Goal: Check status: Check status

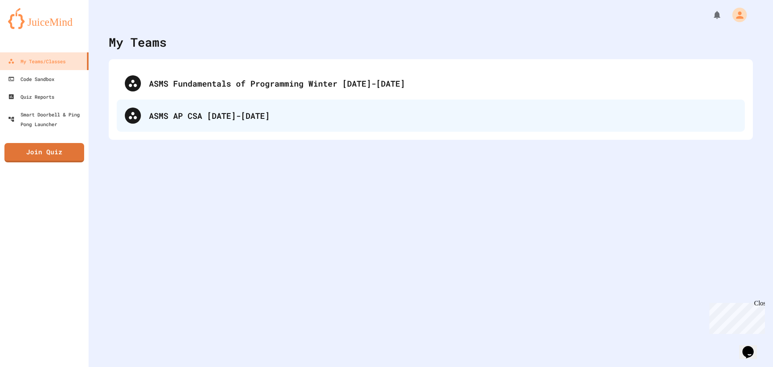
click at [239, 123] on div "ASMS AP CSA [DATE]-[DATE]" at bounding box center [431, 115] width 628 height 32
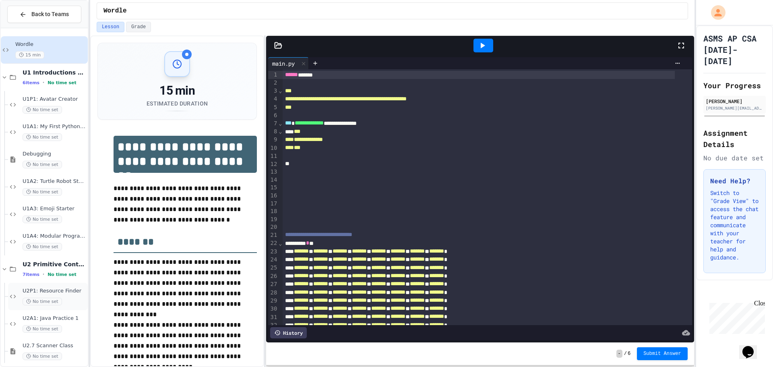
click at [58, 293] on span "U2P1: Resource Finder" at bounding box center [55, 290] width 64 height 7
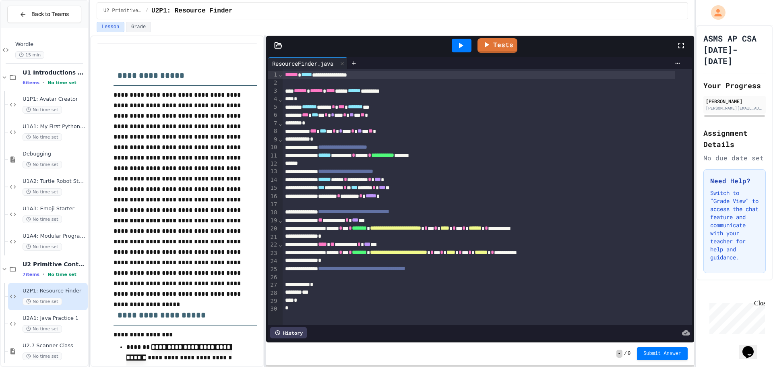
click at [484, 40] on icon at bounding box center [486, 45] width 10 height 10
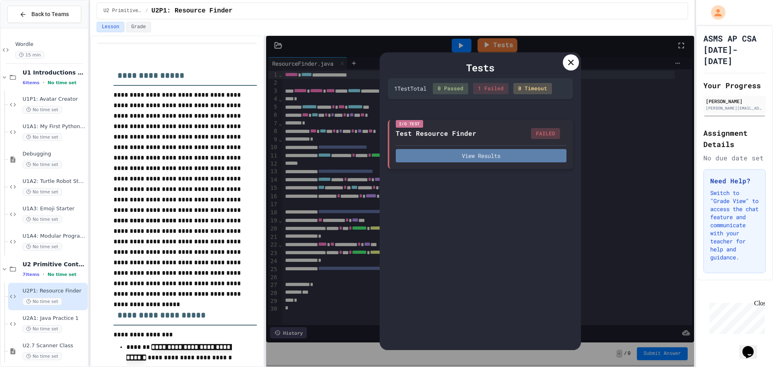
click at [512, 157] on button "View Results" at bounding box center [481, 155] width 171 height 13
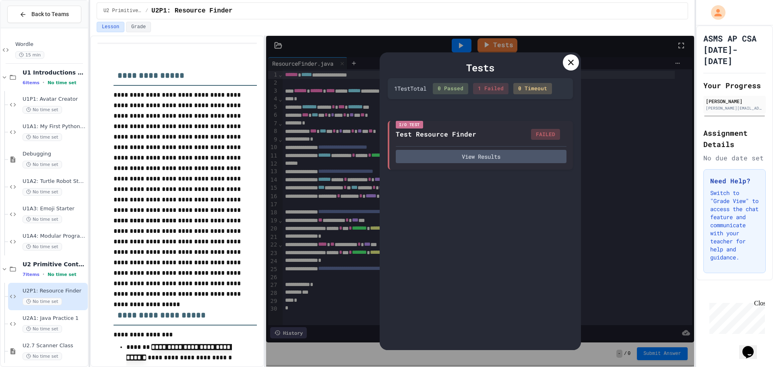
click at [573, 64] on icon at bounding box center [571, 63] width 10 height 10
